Goal: Task Accomplishment & Management: Use online tool/utility

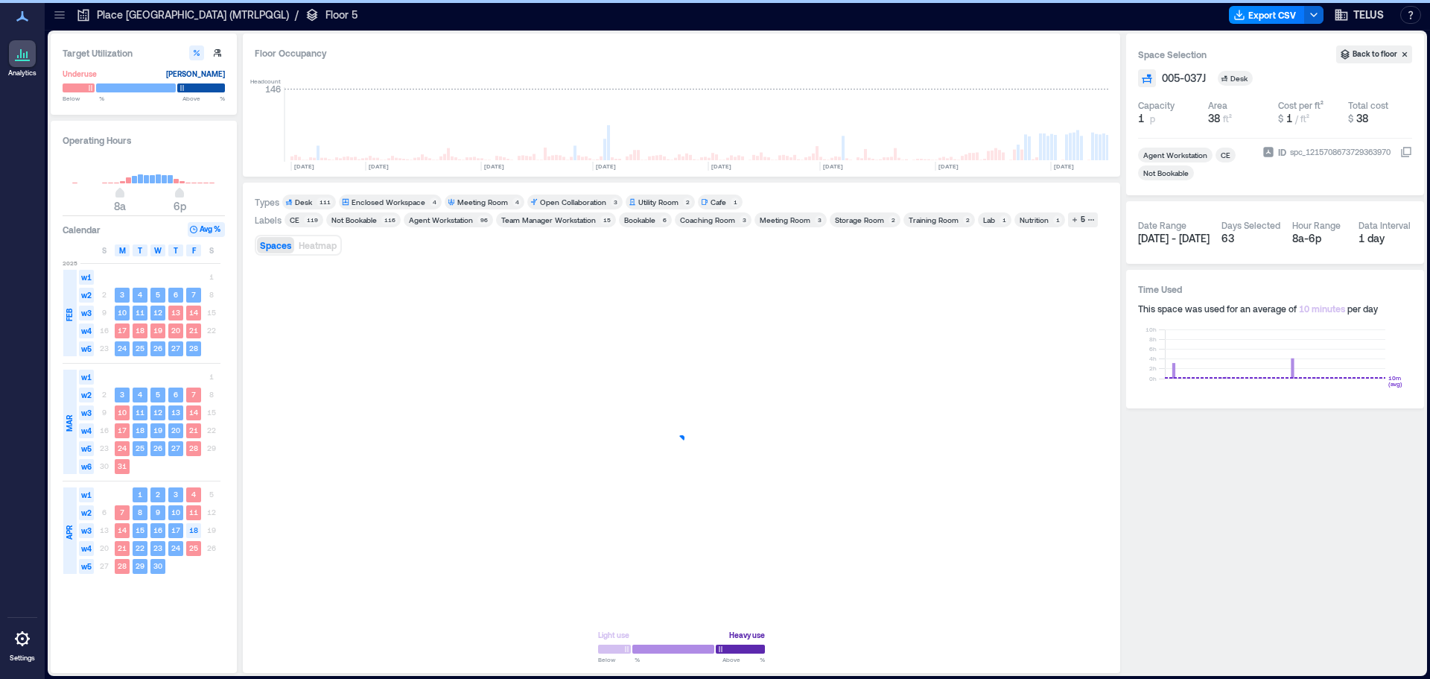
scroll to position [0, 2027]
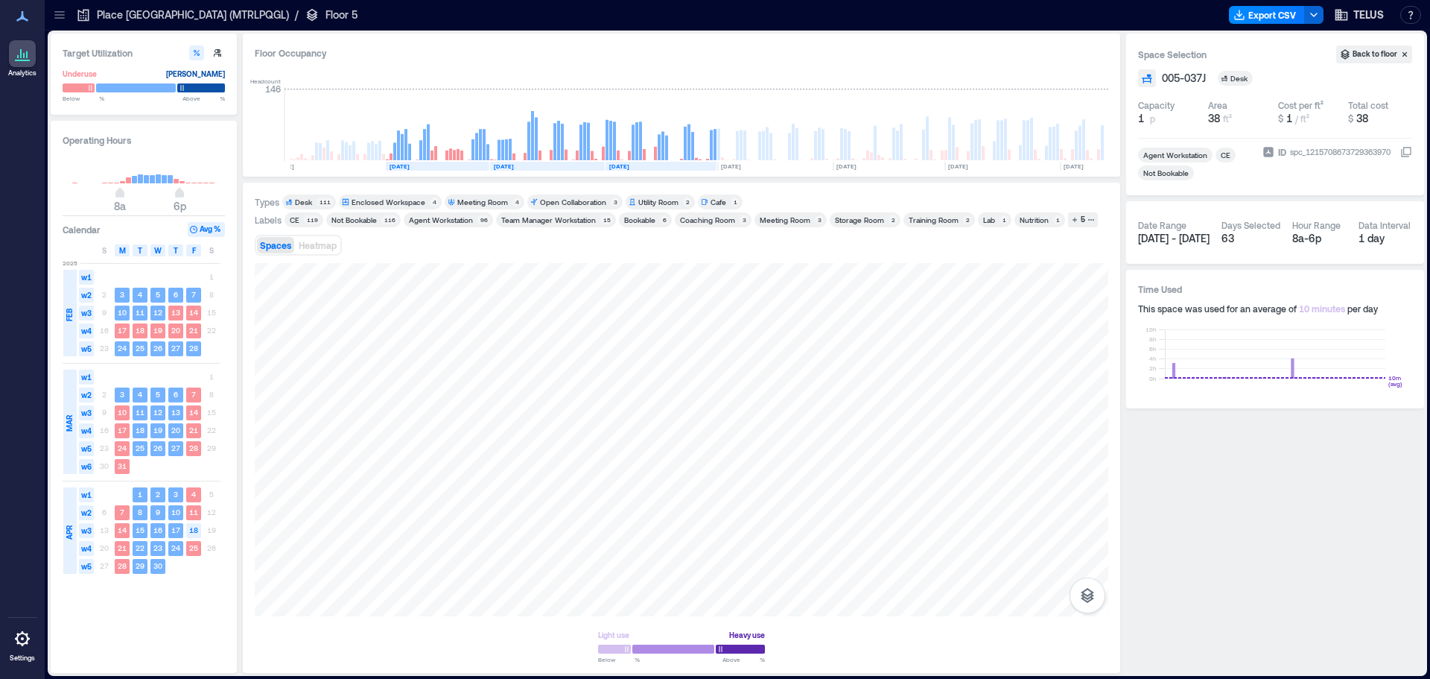
click at [58, 15] on icon at bounding box center [59, 14] width 10 height 1
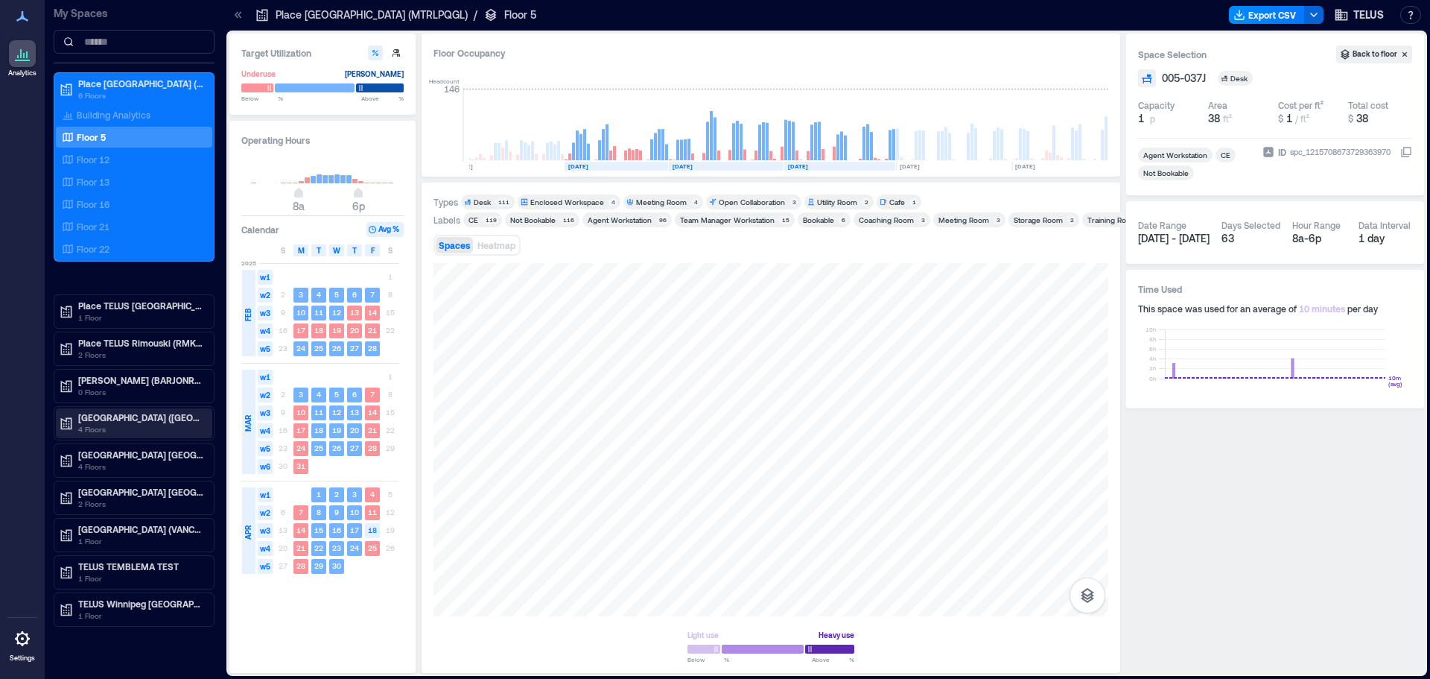
click at [124, 415] on p "[GEOGRAPHIC_DATA] ([GEOGRAPHIC_DATA])" at bounding box center [140, 417] width 125 height 12
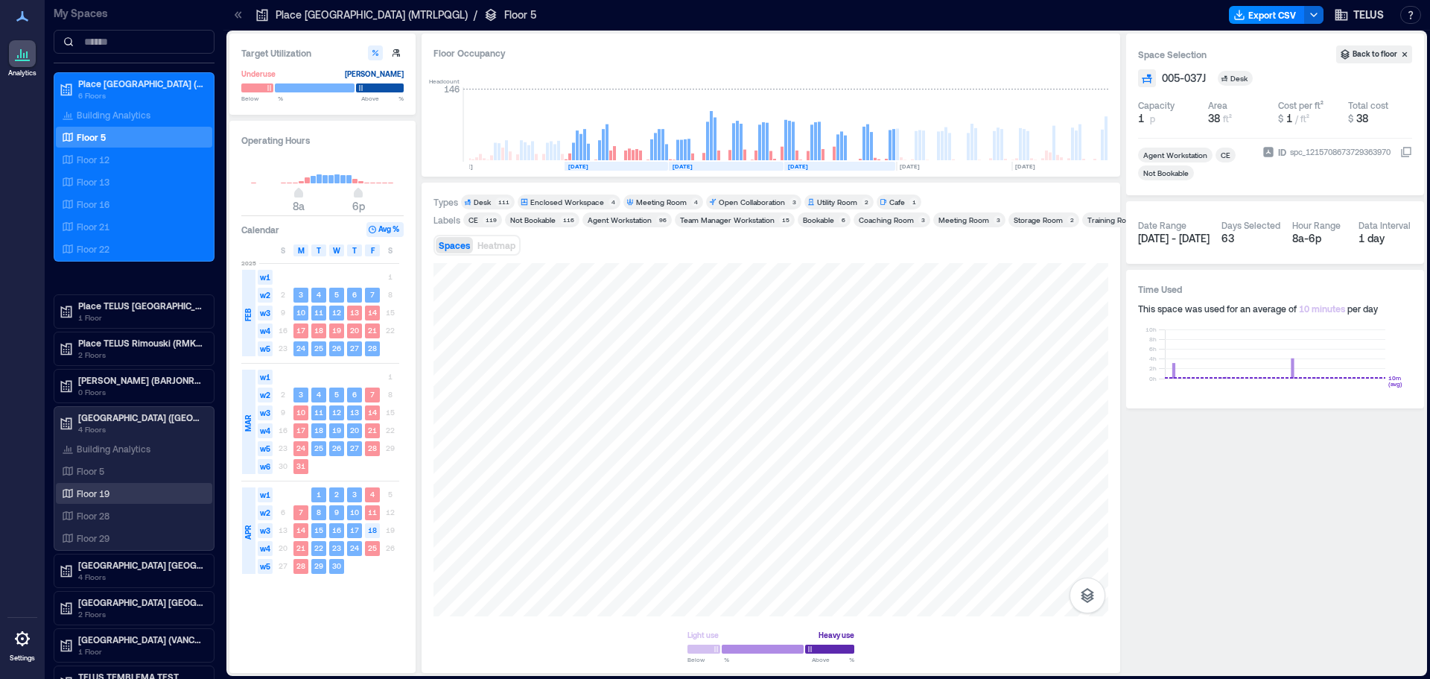
click at [101, 490] on p "Floor 19" at bounding box center [93, 493] width 33 height 12
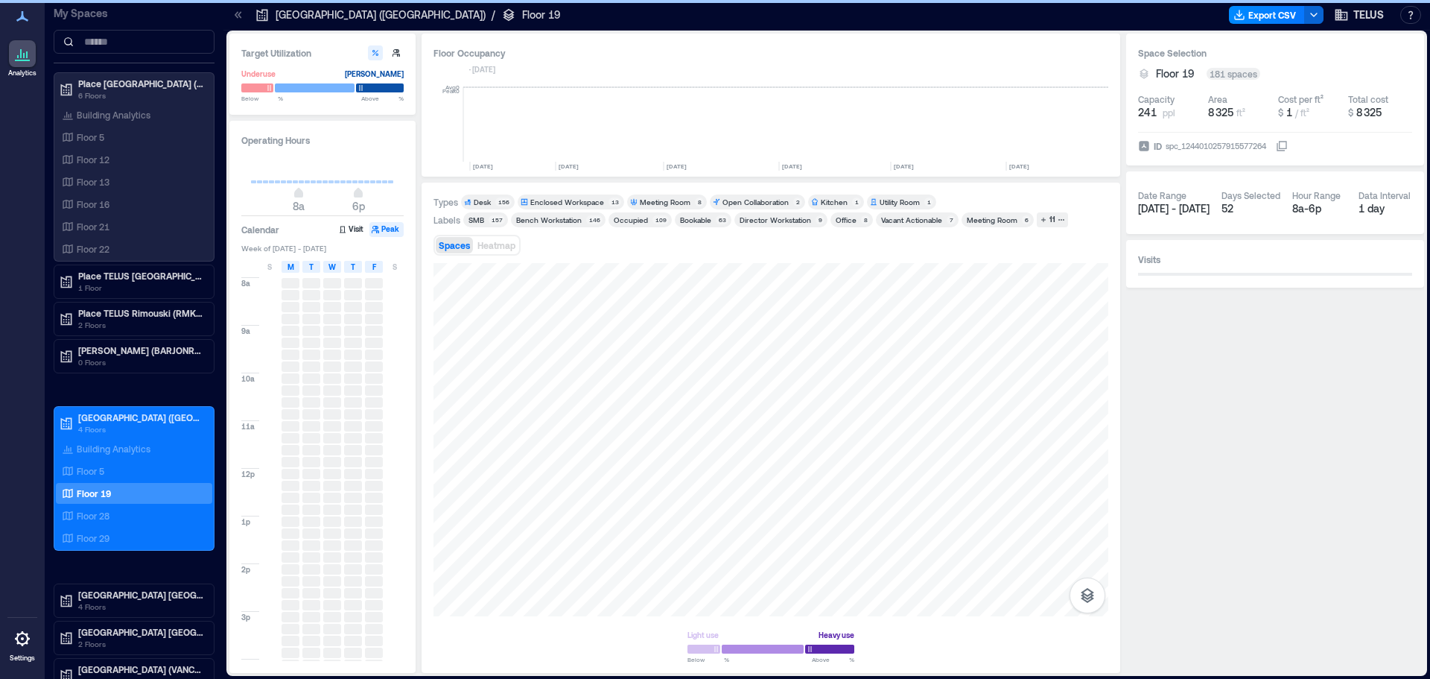
scroll to position [0, 1532]
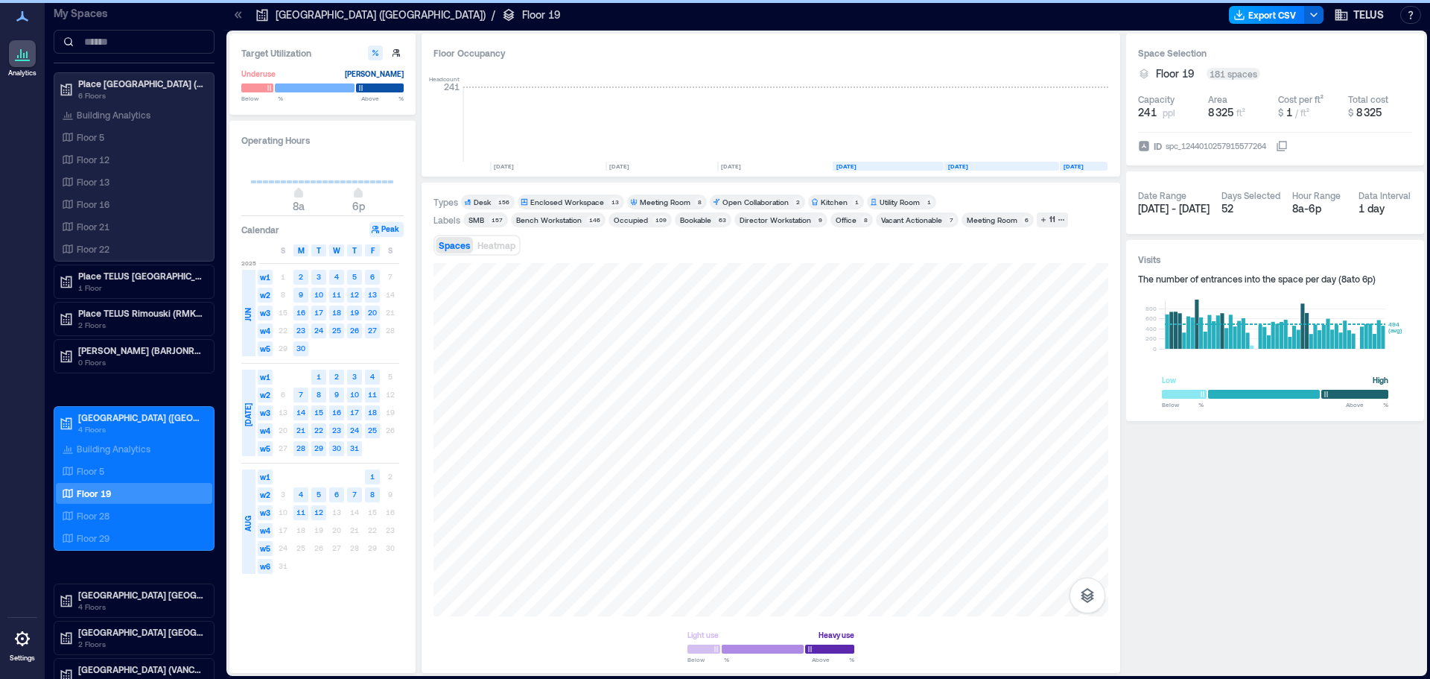
click at [1255, 21] on button "Export CSV" at bounding box center [1267, 15] width 76 height 18
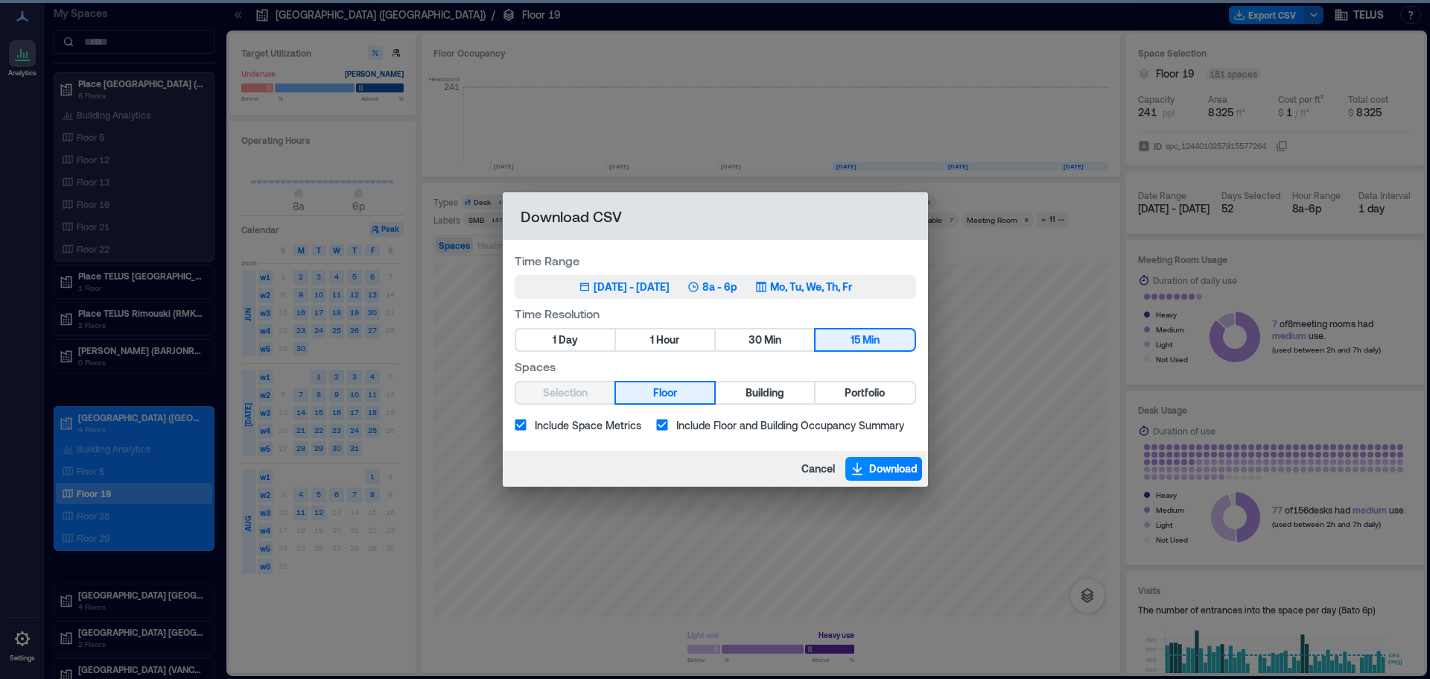
click at [640, 292] on div "[DATE] - [DATE]" at bounding box center [632, 286] width 76 height 15
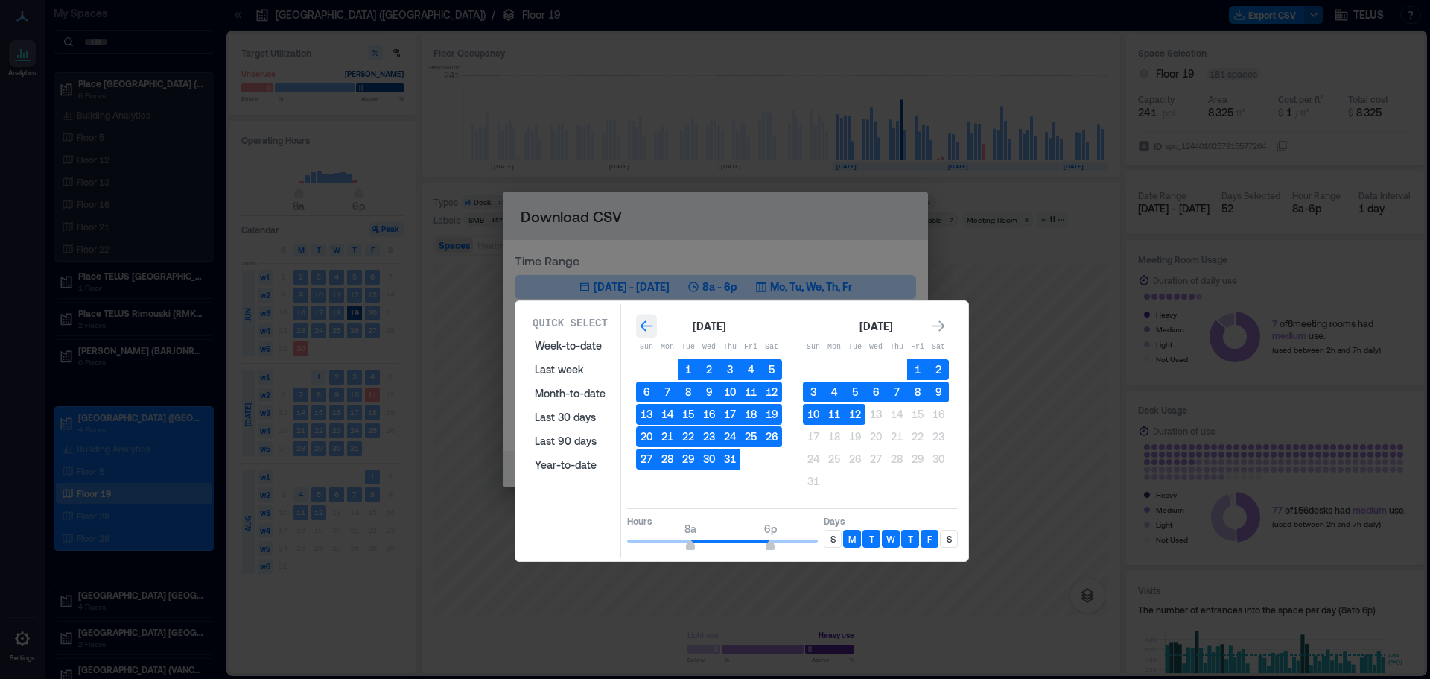
click at [646, 329] on icon "Go to previous month" at bounding box center [646, 326] width 15 height 15
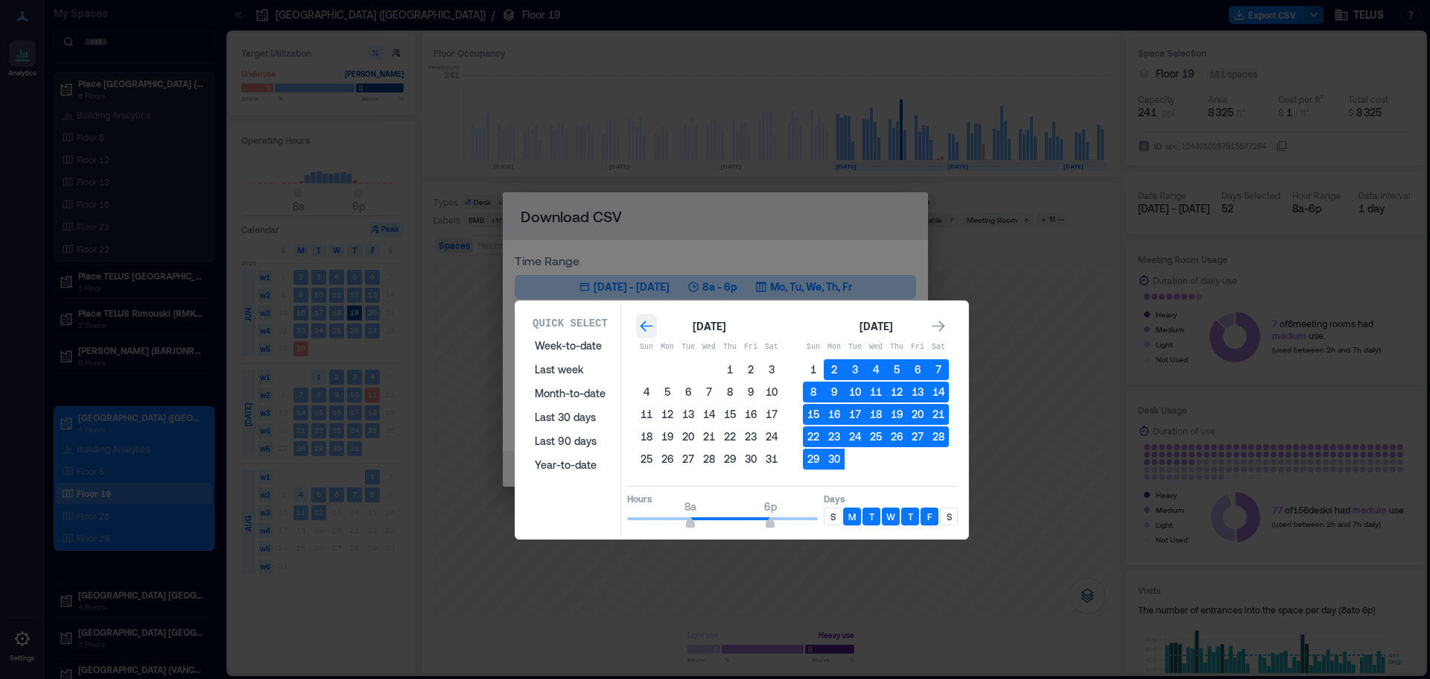
click at [646, 329] on icon "Go to previous month" at bounding box center [646, 326] width 15 height 15
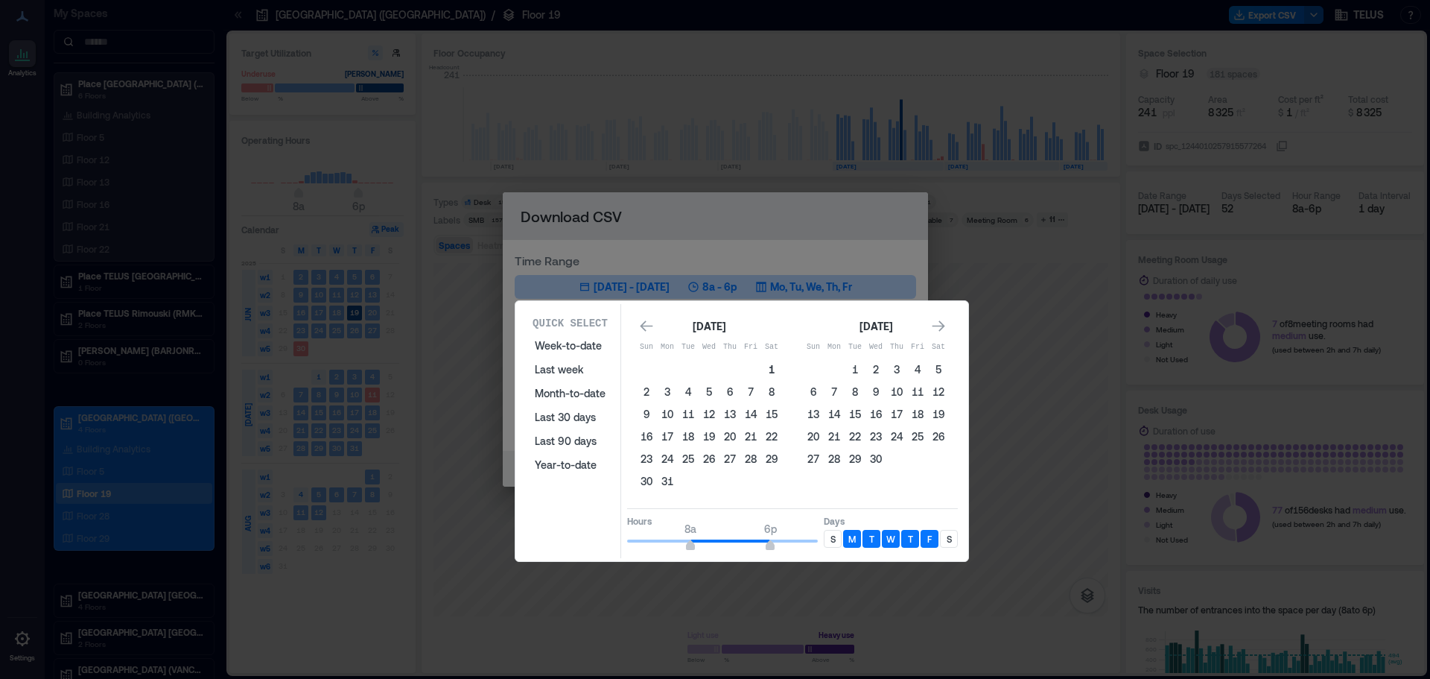
click at [774, 366] on button "1" at bounding box center [771, 369] width 21 height 21
click at [648, 392] on button "2" at bounding box center [646, 391] width 21 height 21
drag, startPoint x: 772, startPoint y: 369, endPoint x: 689, endPoint y: 383, distance: 83.9
click at [772, 369] on button "1" at bounding box center [771, 369] width 21 height 21
click at [640, 390] on button "2" at bounding box center [646, 391] width 21 height 21
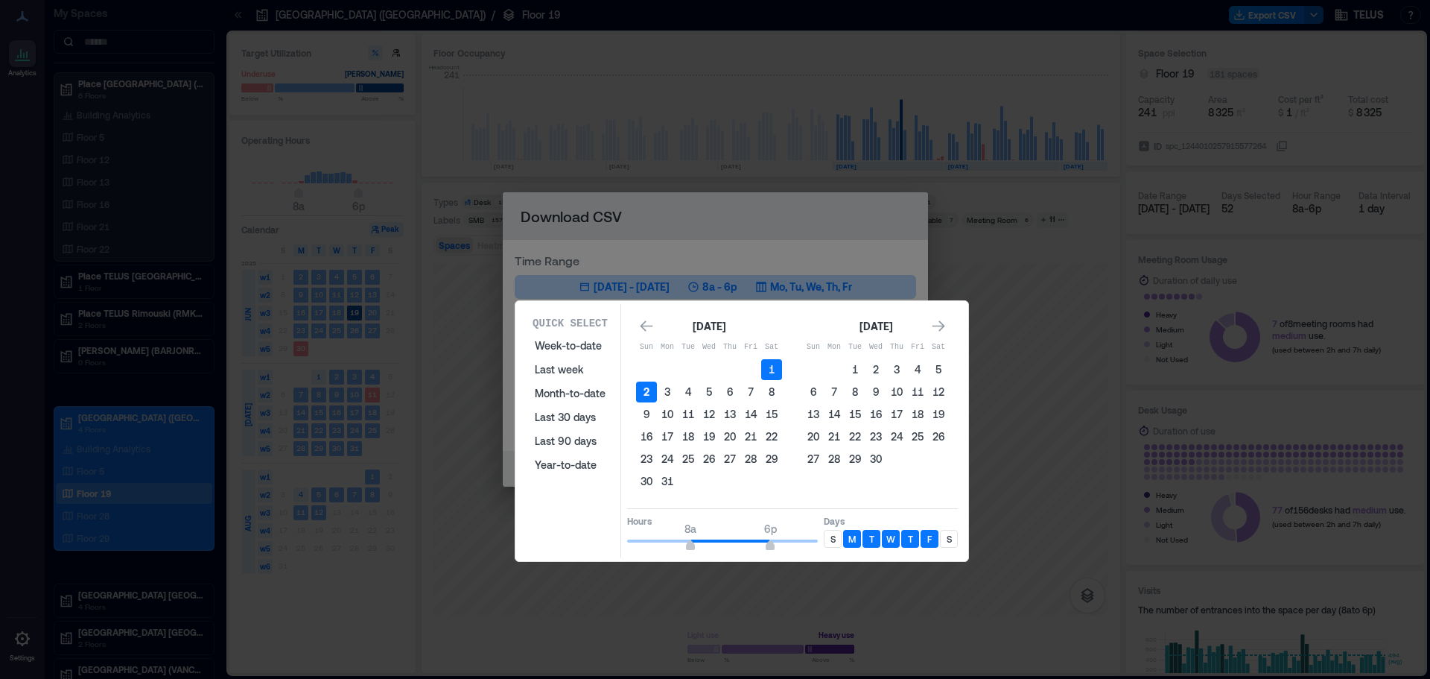
click at [640, 390] on button "2" at bounding box center [646, 391] width 21 height 21
click at [936, 323] on icon "Go to next month" at bounding box center [938, 326] width 15 height 15
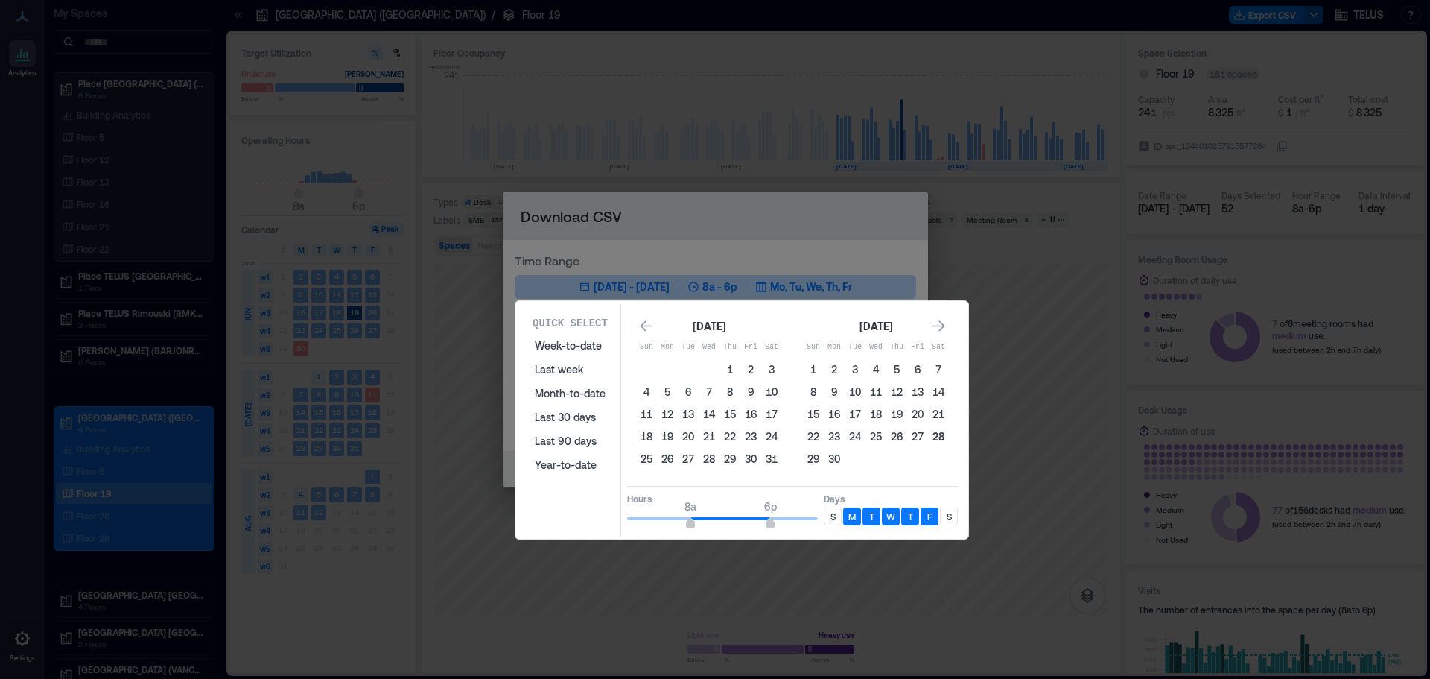
click at [938, 439] on button "28" at bounding box center [938, 436] width 21 height 21
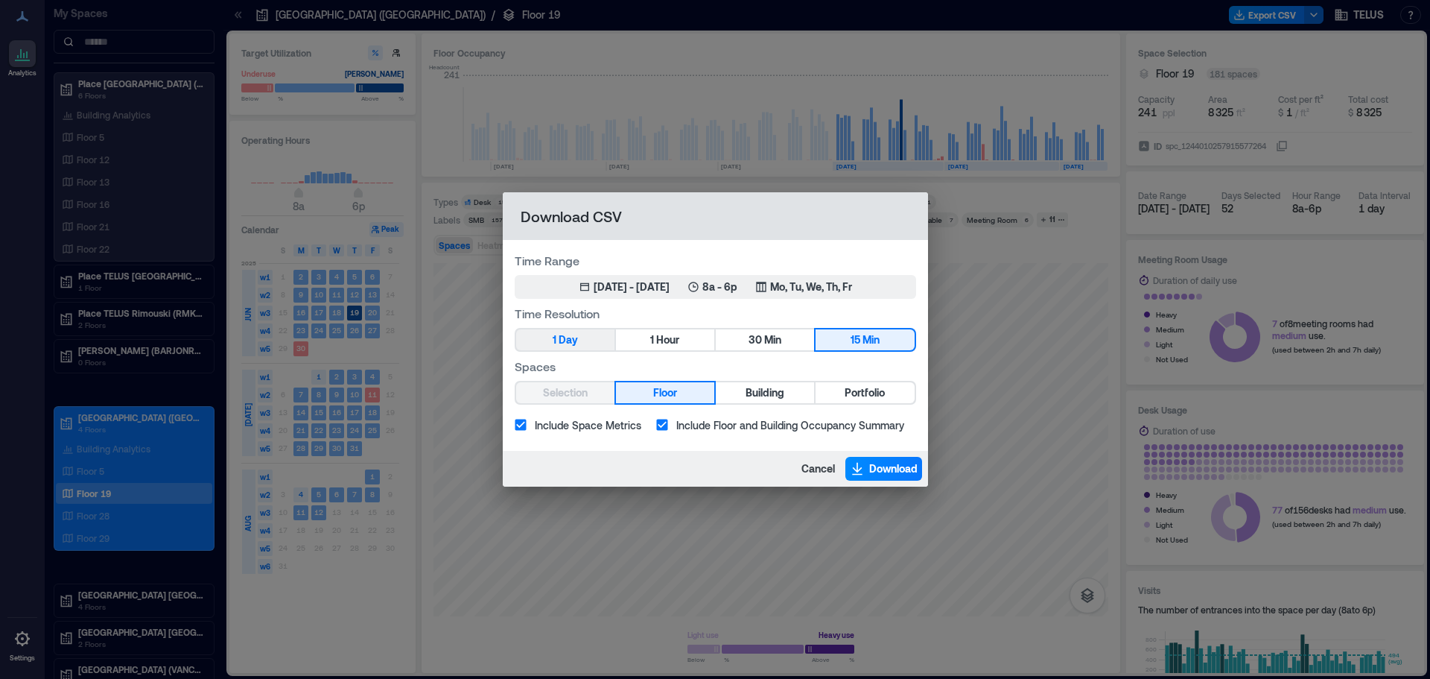
click at [594, 334] on button "1 Day" at bounding box center [565, 339] width 98 height 21
click at [860, 466] on icon "button" at bounding box center [857, 468] width 15 height 15
